Goal: Task Accomplishment & Management: Use online tool/utility

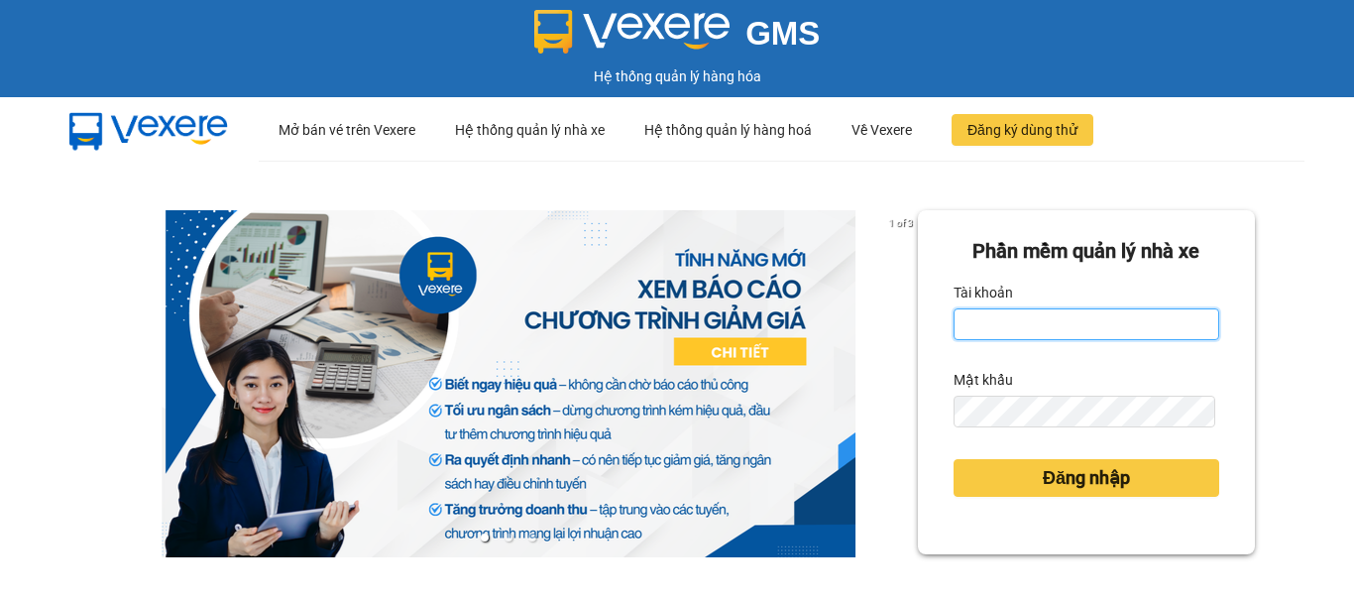
click at [1061, 320] on input "Tài khoản" at bounding box center [1087, 324] width 266 height 32
type input "truc.ttdl"
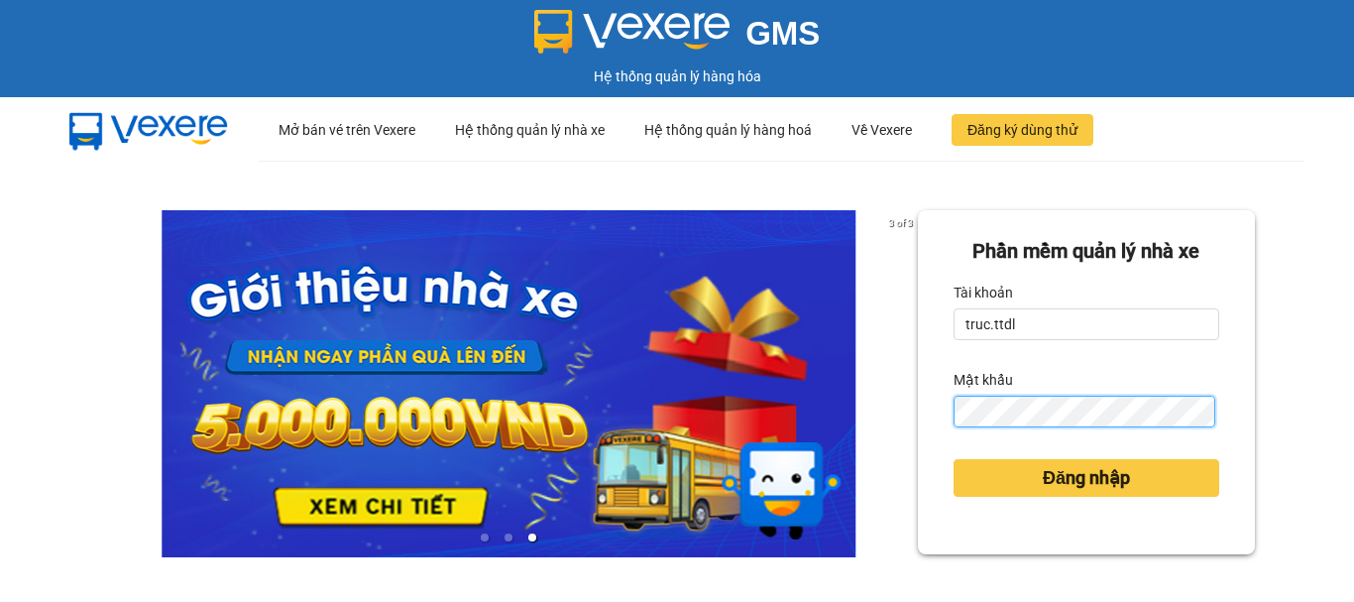
click at [954, 459] on button "Đăng nhập" at bounding box center [1087, 478] width 266 height 38
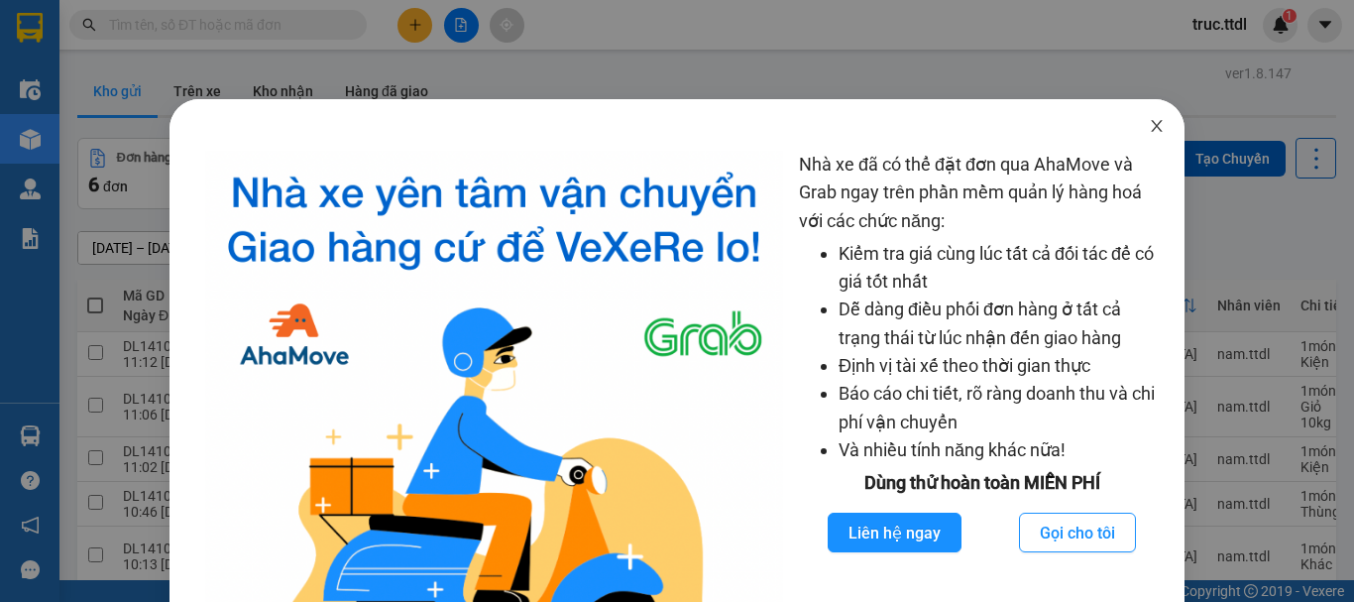
click at [1152, 132] on icon "close" at bounding box center [1157, 126] width 11 height 12
